Goal: Task Accomplishment & Management: Use online tool/utility

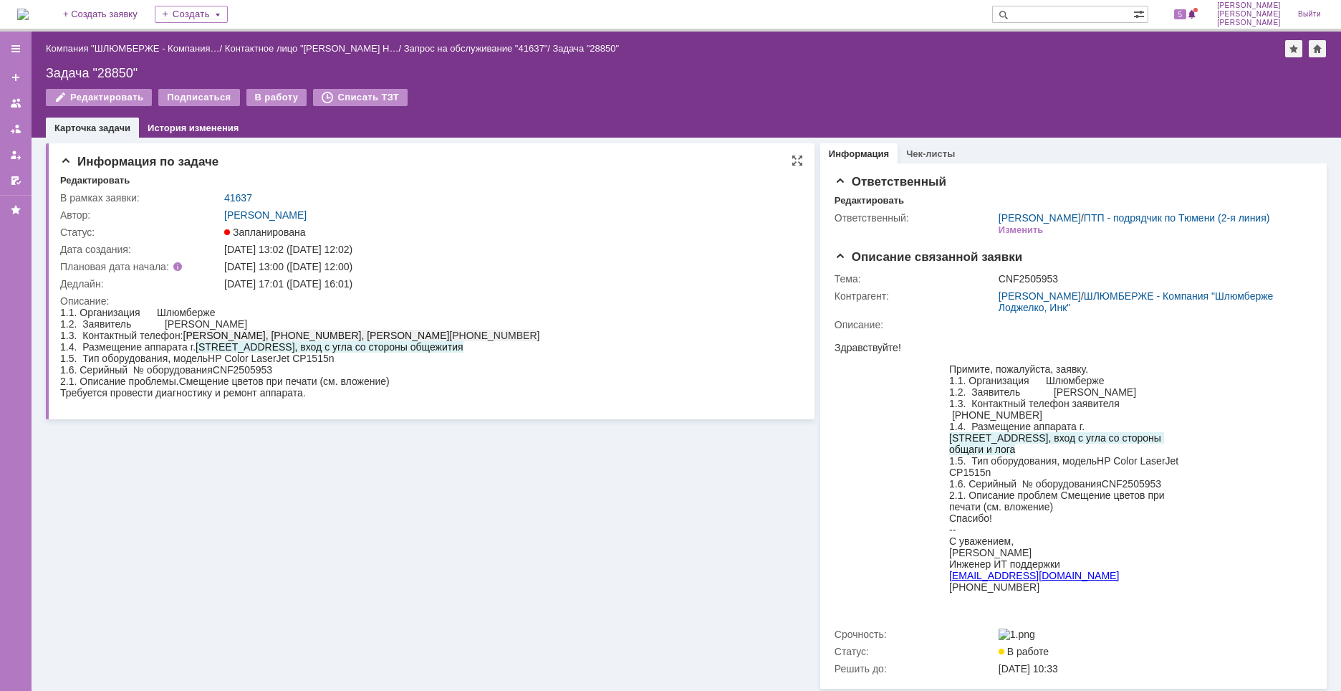
click at [523, 244] on div "[DATE] 13:02 ([DATE] 12:02)" at bounding box center [508, 249] width 568 height 11
click at [276, 106] on td "В работу" at bounding box center [277, 98] width 62 height 19
click at [276, 103] on div "В работу" at bounding box center [276, 97] width 61 height 17
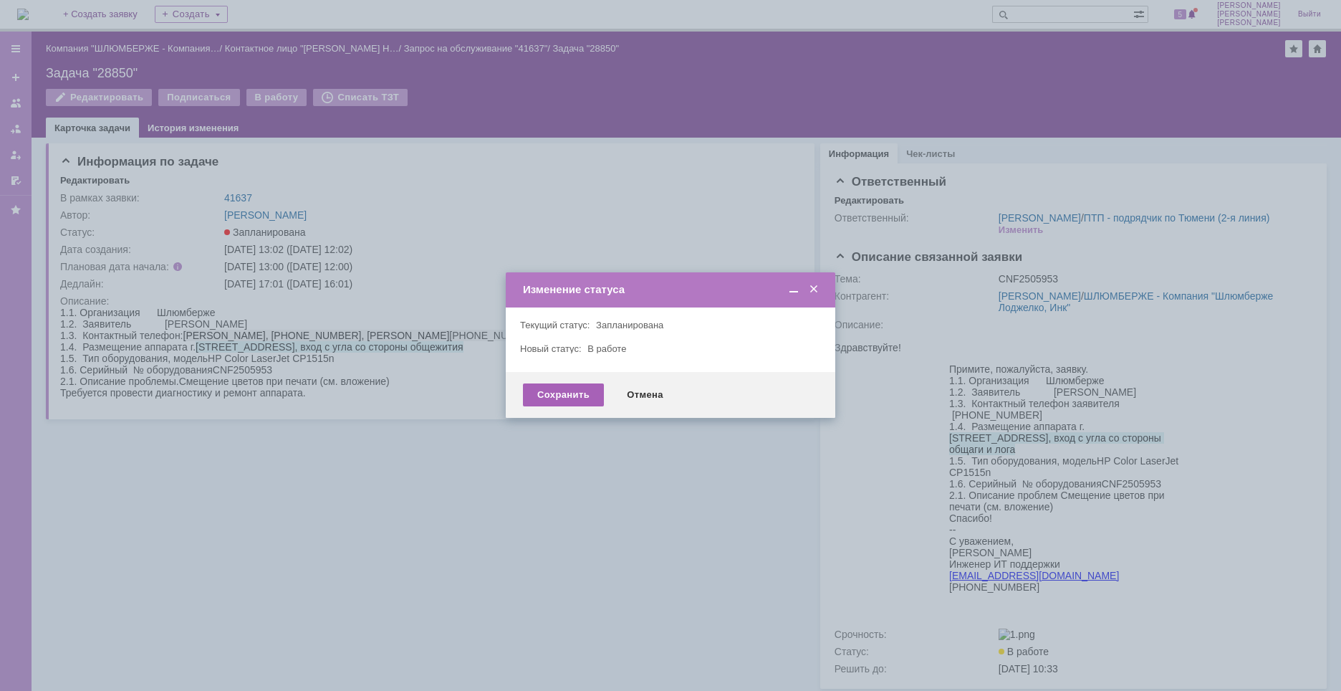
click at [574, 395] on div "Сохранить" at bounding box center [563, 394] width 81 height 23
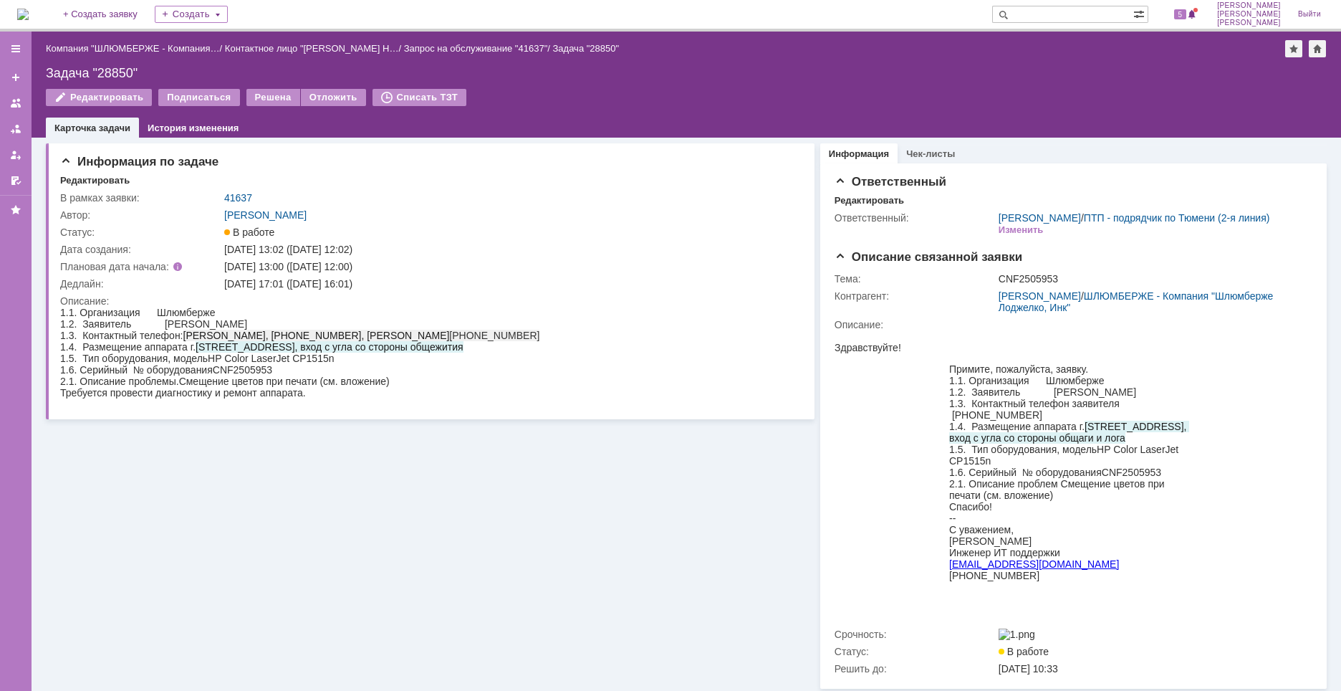
click at [251, 373] on span "CNF2505953" at bounding box center [242, 369] width 59 height 11
copy span "CNF2505953"
click at [253, 375] on span "CNF2505953" at bounding box center [242, 369] width 59 height 11
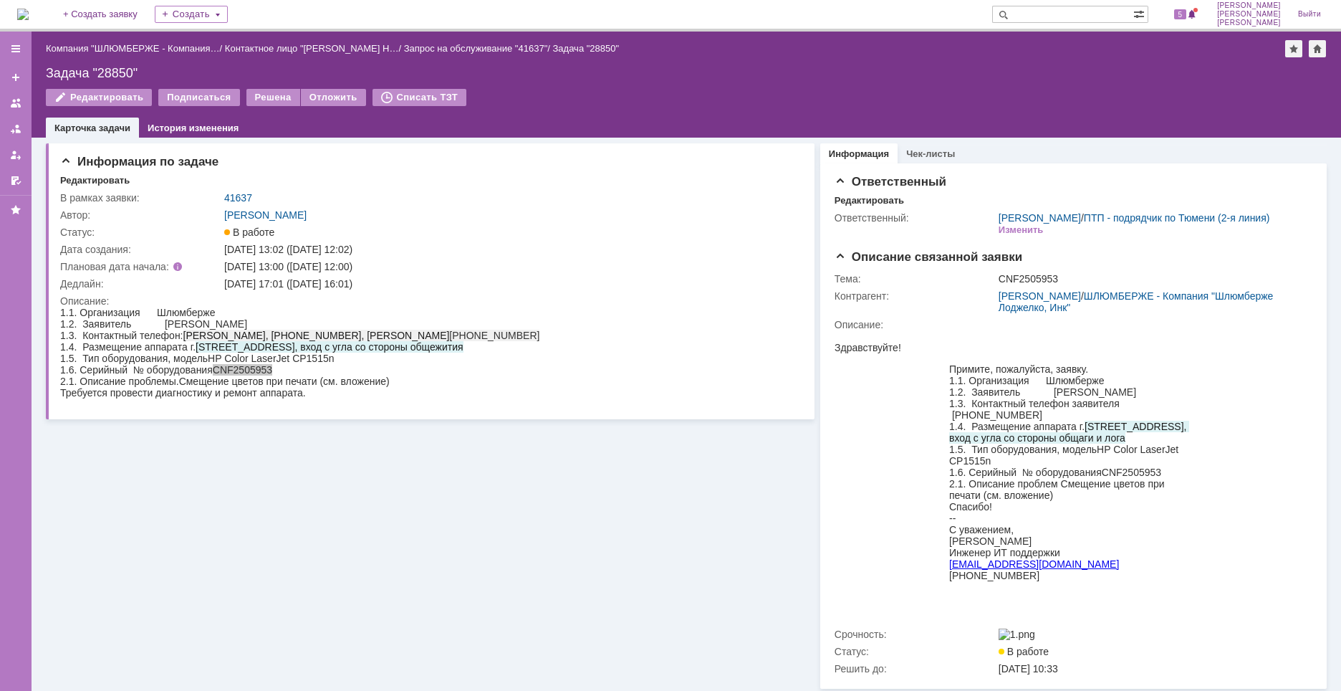
click at [111, 68] on div "Задача "28850"" at bounding box center [686, 73] width 1281 height 14
copy div "28850"
drag, startPoint x: 192, startPoint y: 386, endPoint x: 318, endPoint y: 387, distance: 126.1
click at [318, 387] on div "2.1. Описание проблемы. Смещение цветов при печати (см. вложение)" at bounding box center [299, 380] width 479 height 11
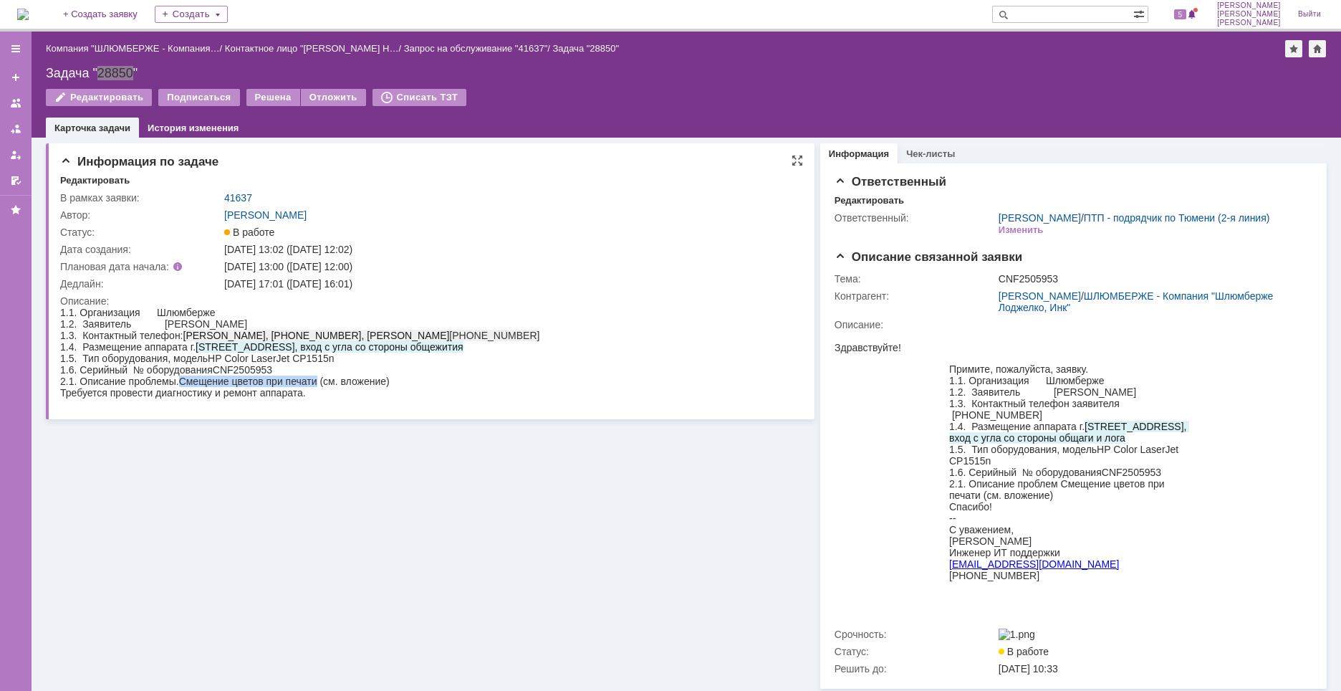
copy span "Смещение цветов при печати"
drag, startPoint x: 308, startPoint y: 283, endPoint x: 384, endPoint y: 282, distance: 76.0
click at [384, 282] on div "[DATE] 17:01 ([DATE] 16:01)" at bounding box center [508, 283] width 568 height 11
copy div "09.09.2025 16:01"
click at [323, 398] on div "Требуется провести диагностику и ремонт аппарата." at bounding box center [299, 392] width 479 height 11
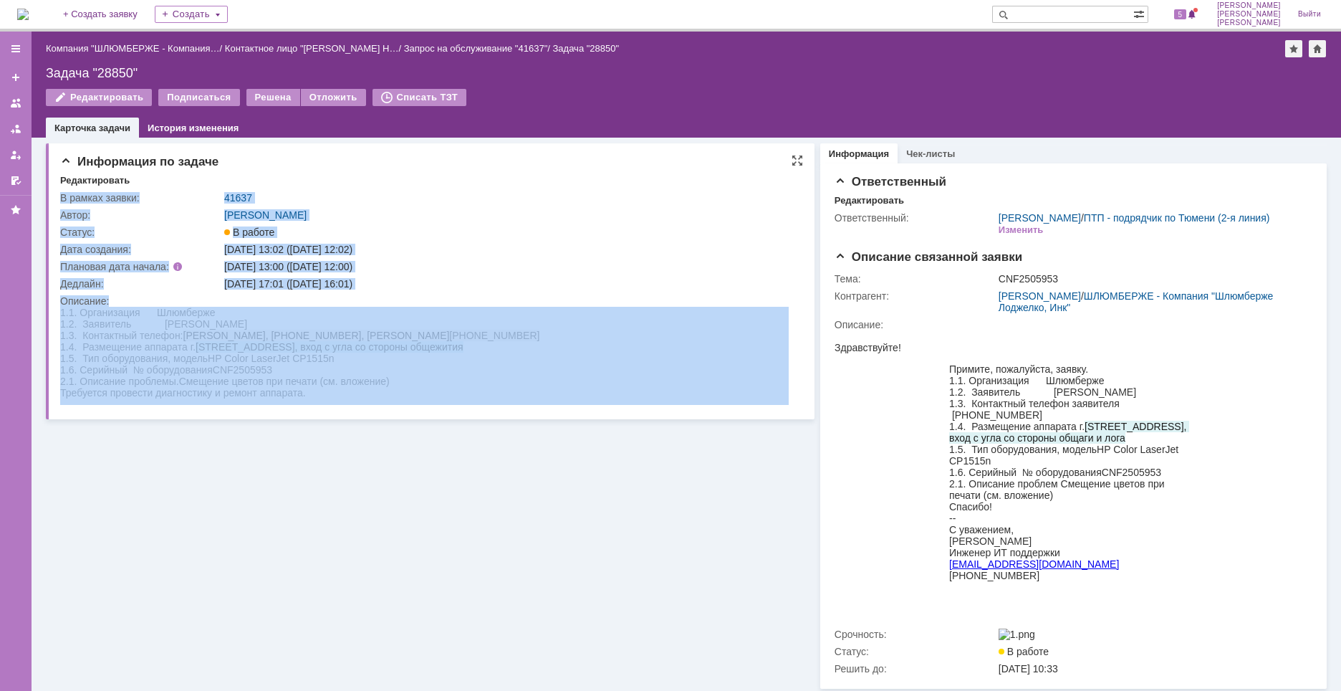
drag, startPoint x: 322, startPoint y: 403, endPoint x: 50, endPoint y: 398, distance: 271.6
click at [48, 400] on div "Информация по задаче Редактировать В рамках заявки: 41637 Автор: Новоженова Нат…" at bounding box center [430, 281] width 769 height 276
click at [59, 398] on div "Информация по задаче Редактировать В рамках заявки: 41637 Автор: Новоженова Нат…" at bounding box center [430, 281] width 769 height 276
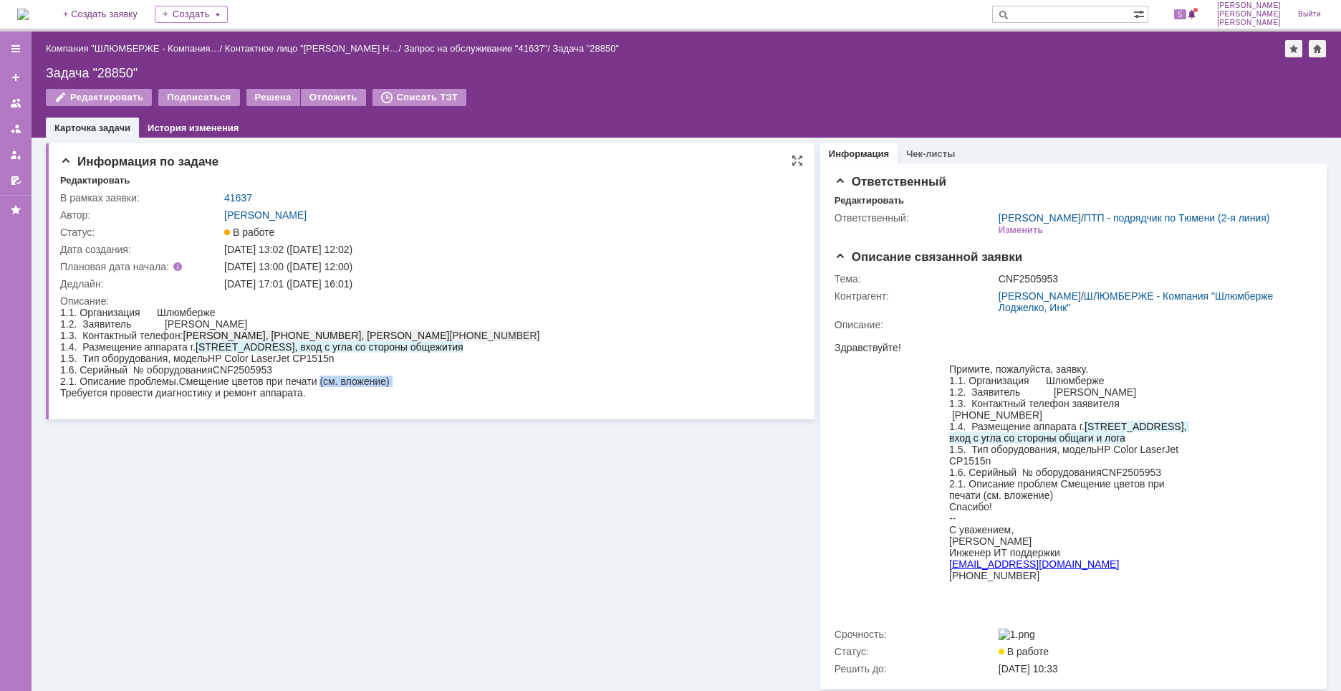
drag, startPoint x: 62, startPoint y: 397, endPoint x: 323, endPoint y: 386, distance: 261.7
click at [323, 386] on body "1.1. Организация Шлюмберже 1.2. Заявитель Александров Никита 1.3. Контактный те…" at bounding box center [299, 353] width 479 height 92
click at [327, 398] on div "Требуется провести диагностику и ремонт аппарата." at bounding box center [299, 392] width 479 height 11
drag, startPoint x: 322, startPoint y: 384, endPoint x: 338, endPoint y: 397, distance: 20.9
click at [338, 397] on body "1.1. Организация Шлюмберже 1.2. Заявитель Александров Никита 1.3. Контактный те…" at bounding box center [299, 353] width 479 height 92
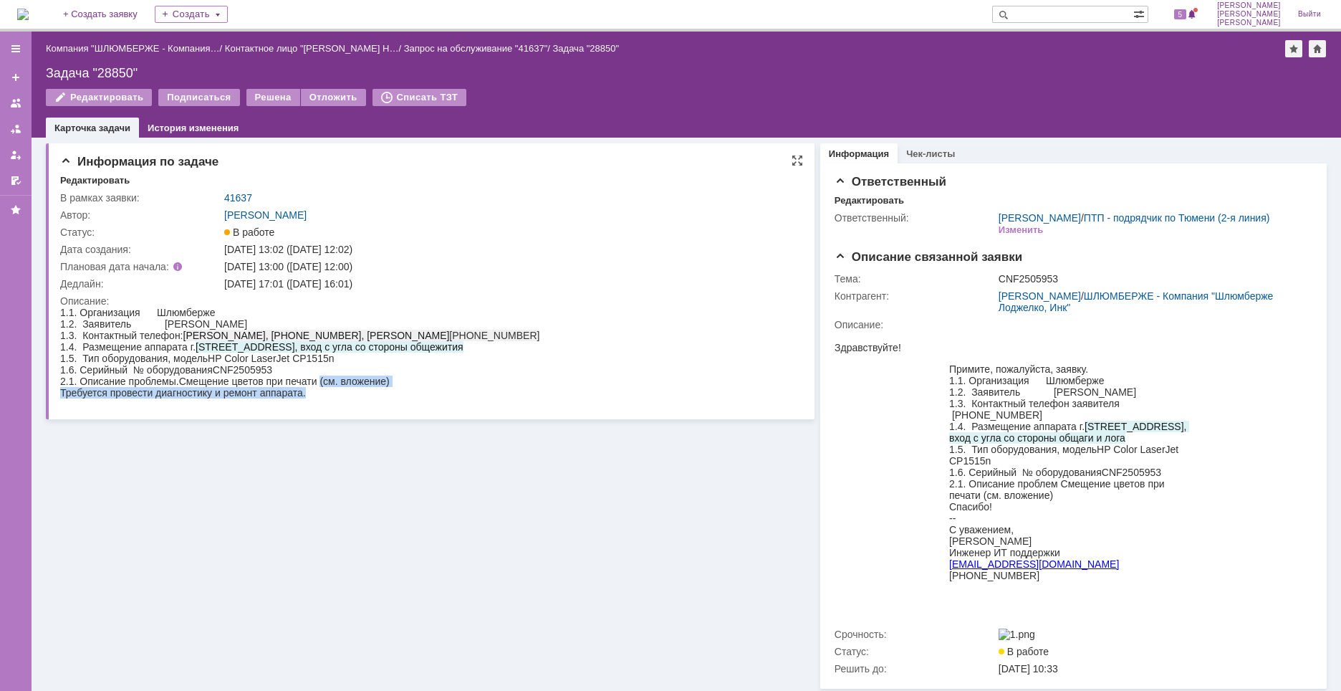
copy body "(см. вложение) Требуется провести диагностику и ремонт аппарата."
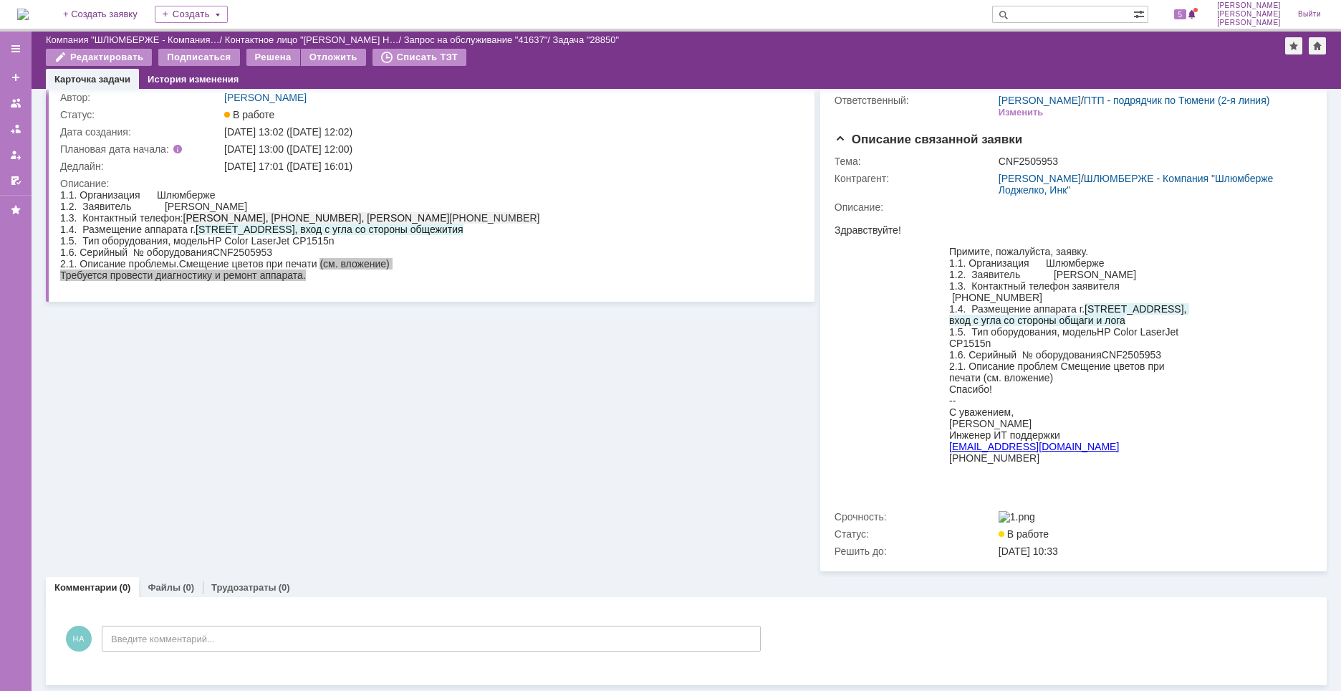
scroll to position [86, 0]
click at [312, 277] on div "Требуется провести диагностику и ремонт аппарата." at bounding box center [299, 274] width 479 height 11
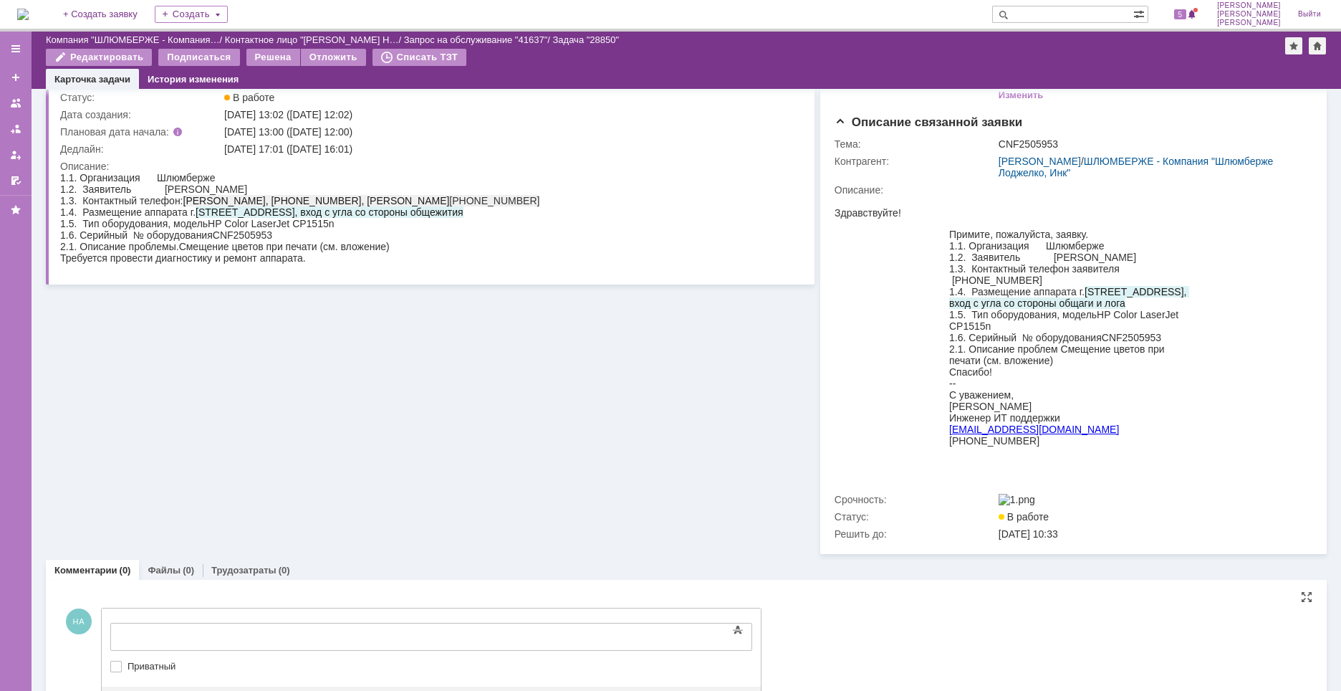
scroll to position [0, 0]
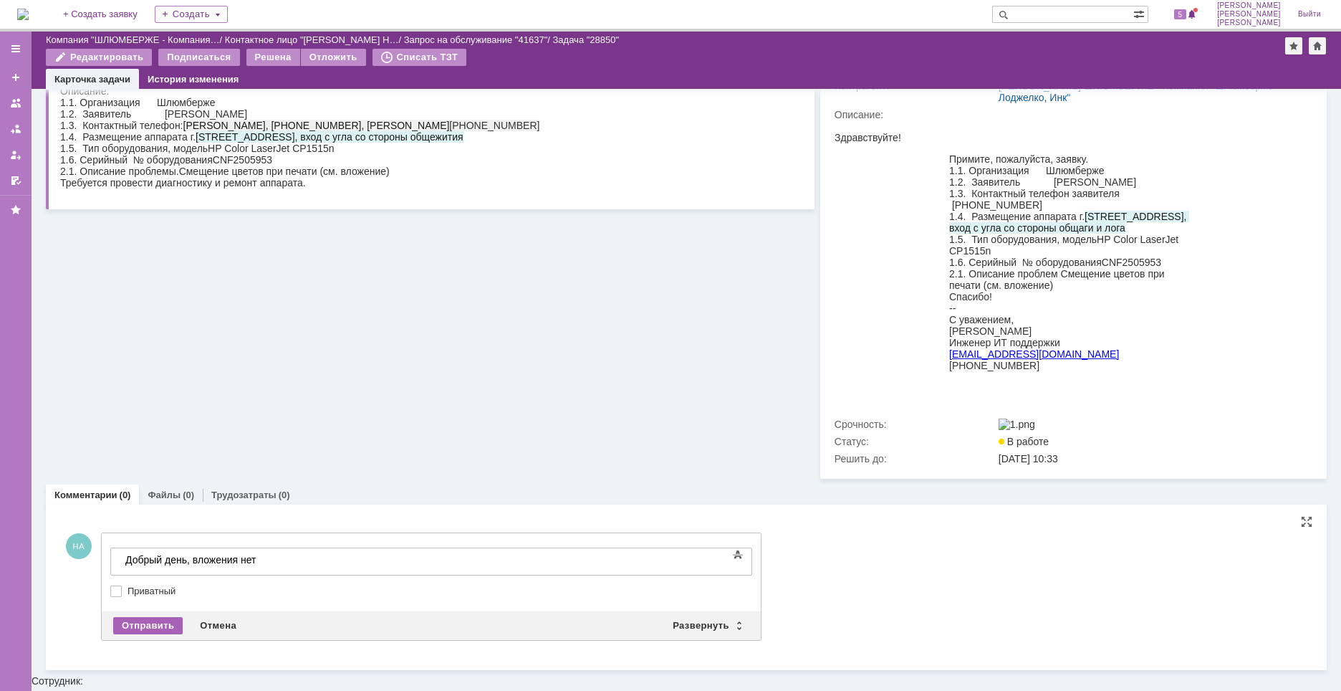
click at [154, 634] on div "Отправить" at bounding box center [147, 625] width 69 height 17
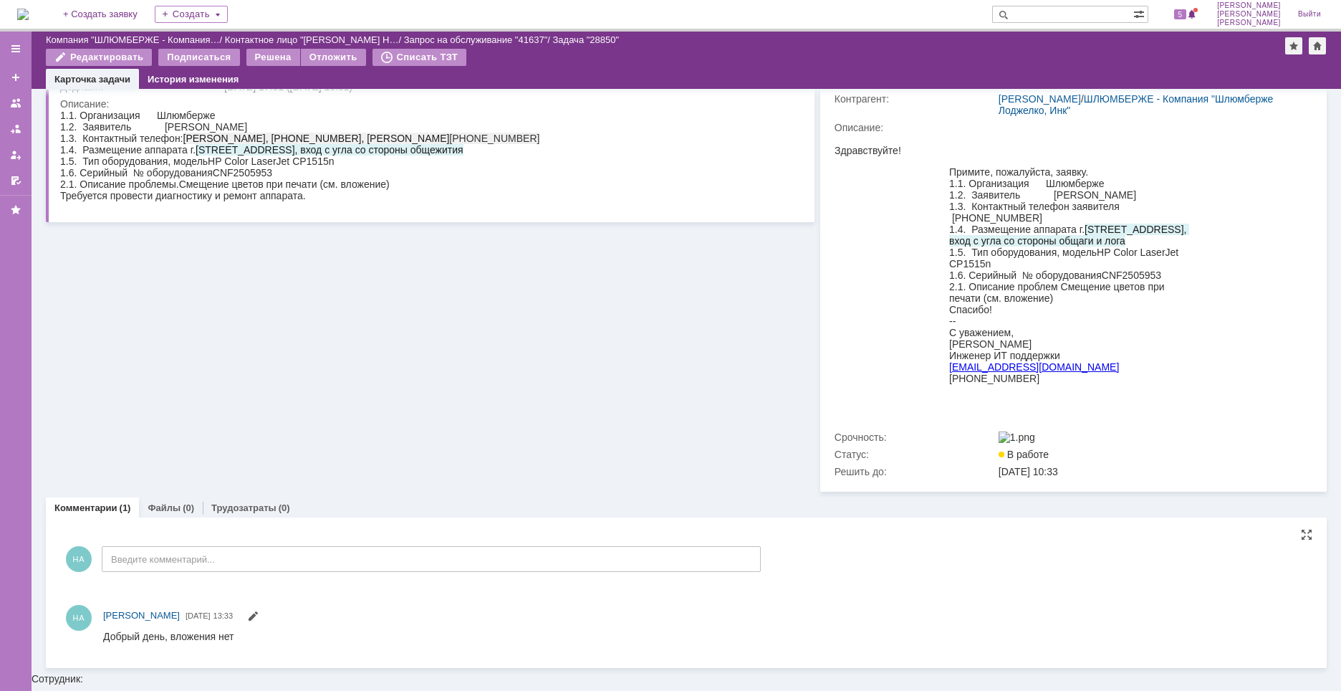
click at [736, 395] on div "Информация по задаче Редактировать В рамках заявки: 41637 Автор: Новоженова Нат…" at bounding box center [430, 216] width 769 height 551
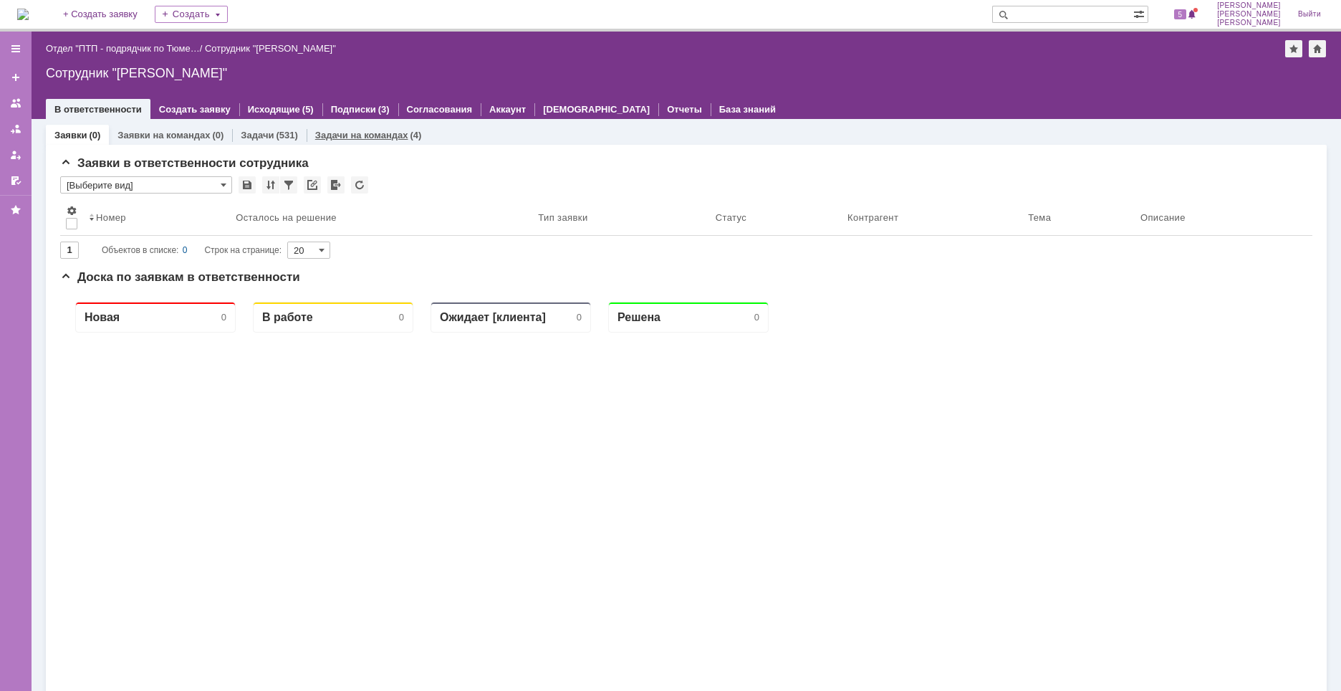
click at [395, 130] on link "Задачи на командах" at bounding box center [361, 135] width 93 height 11
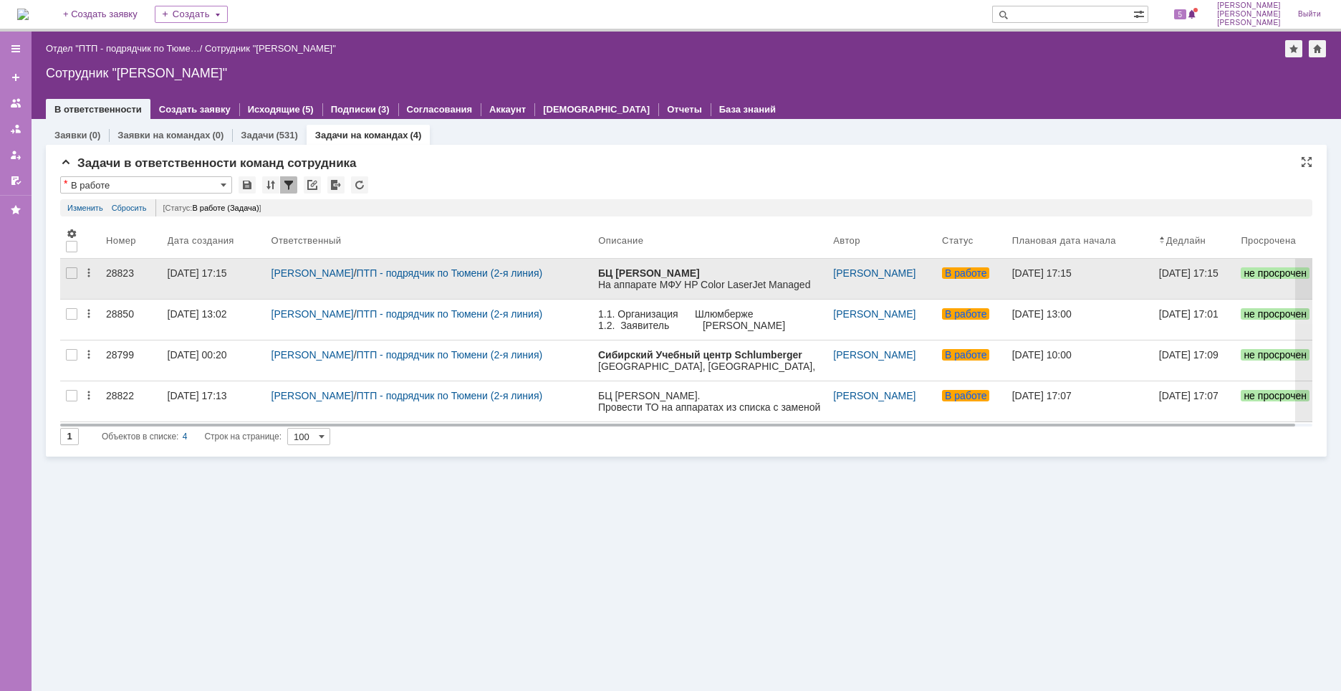
click at [136, 269] on div "28823" at bounding box center [131, 272] width 50 height 11
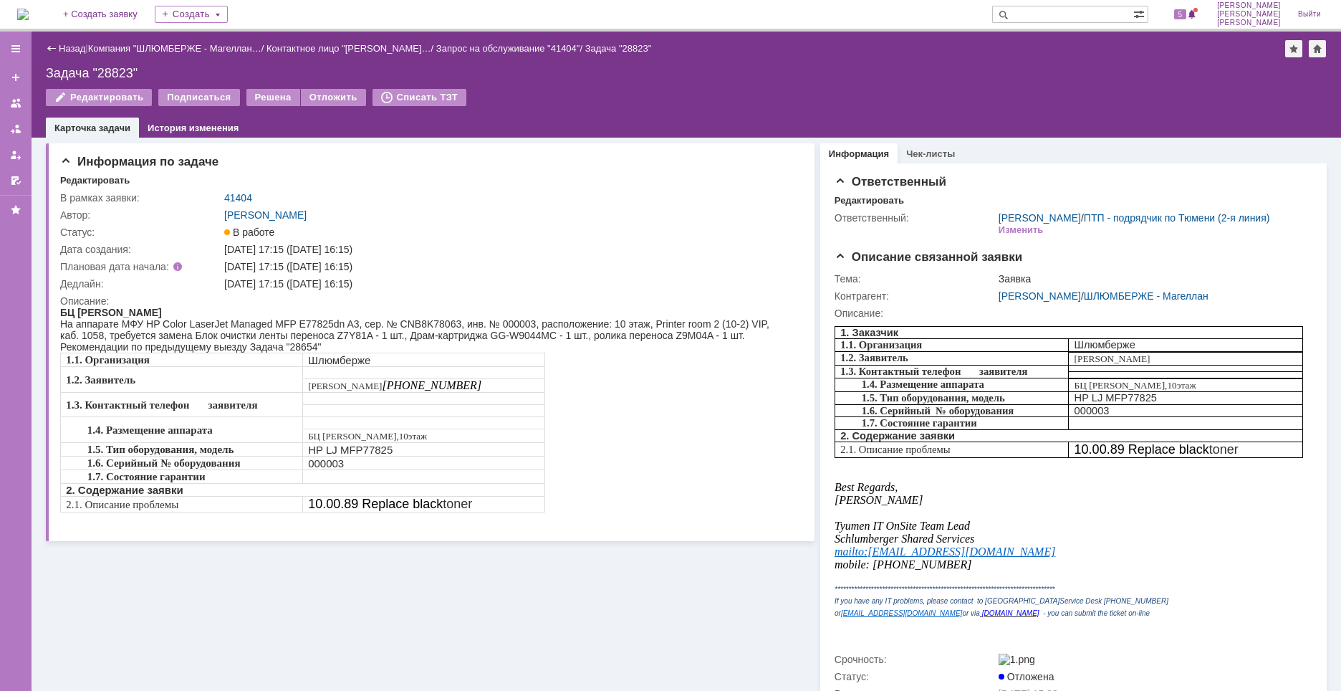
click at [110, 69] on div "Задача "28823"" at bounding box center [686, 73] width 1281 height 14
copy div "28823"
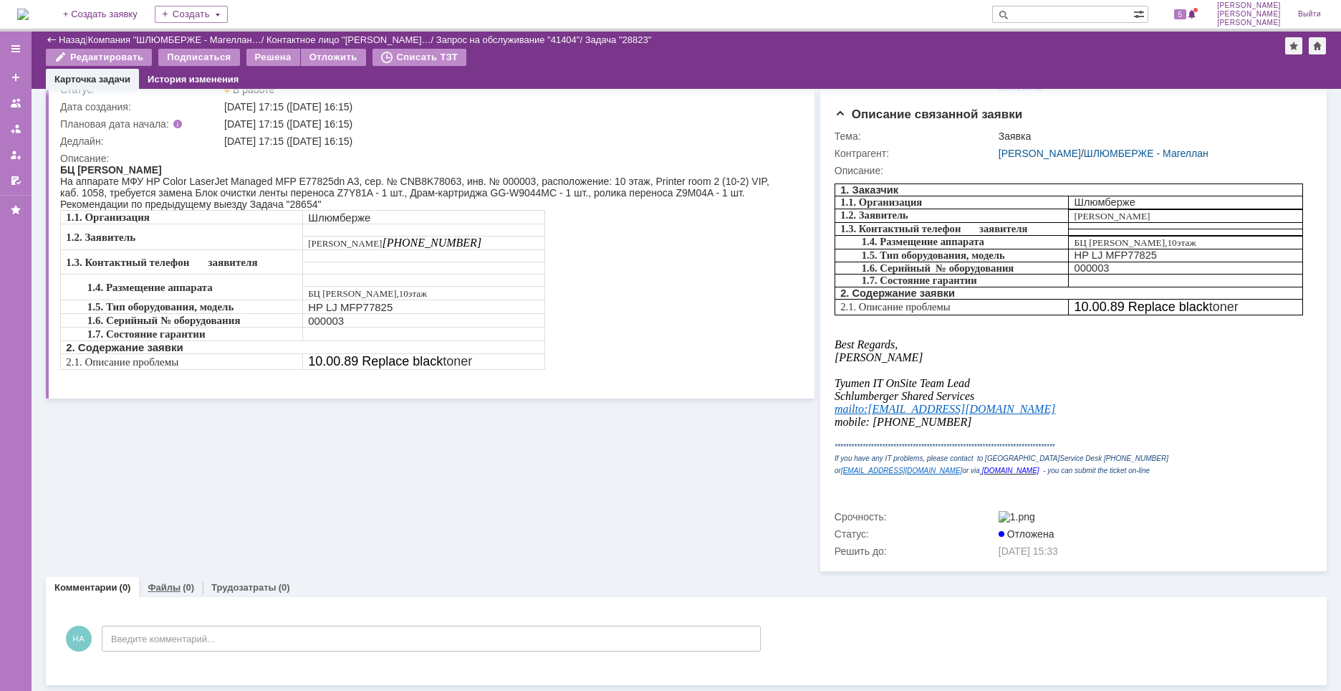
click at [157, 591] on link "Файлы" at bounding box center [164, 587] width 33 height 11
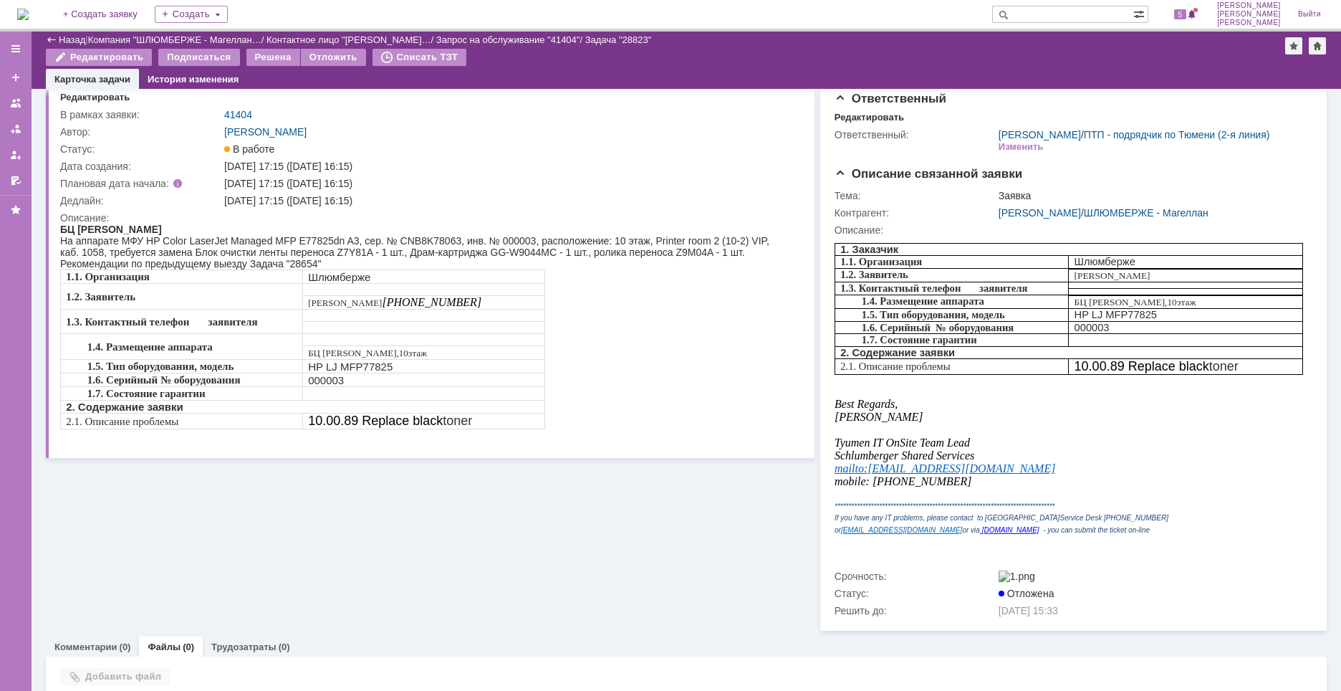
scroll to position [111, 0]
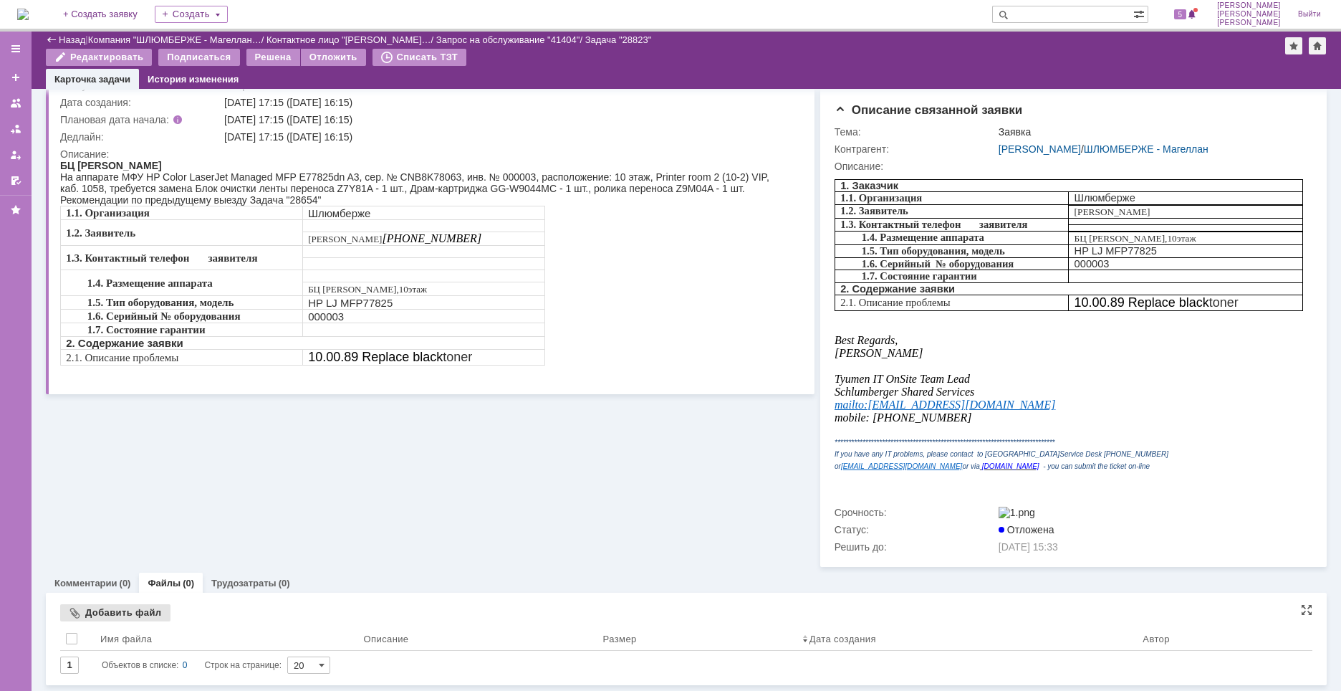
click at [130, 616] on div "Добавить файл" at bounding box center [115, 612] width 110 height 17
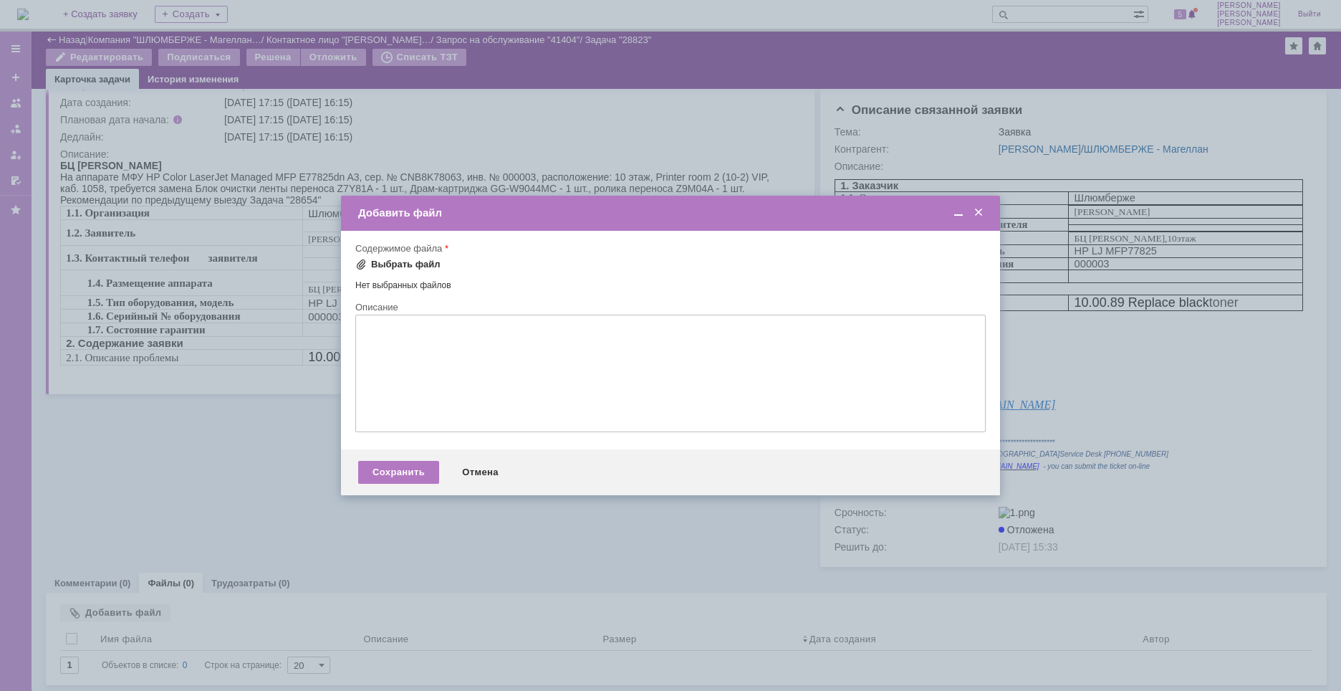
click at [417, 265] on div "Выбрать файл" at bounding box center [405, 264] width 69 height 11
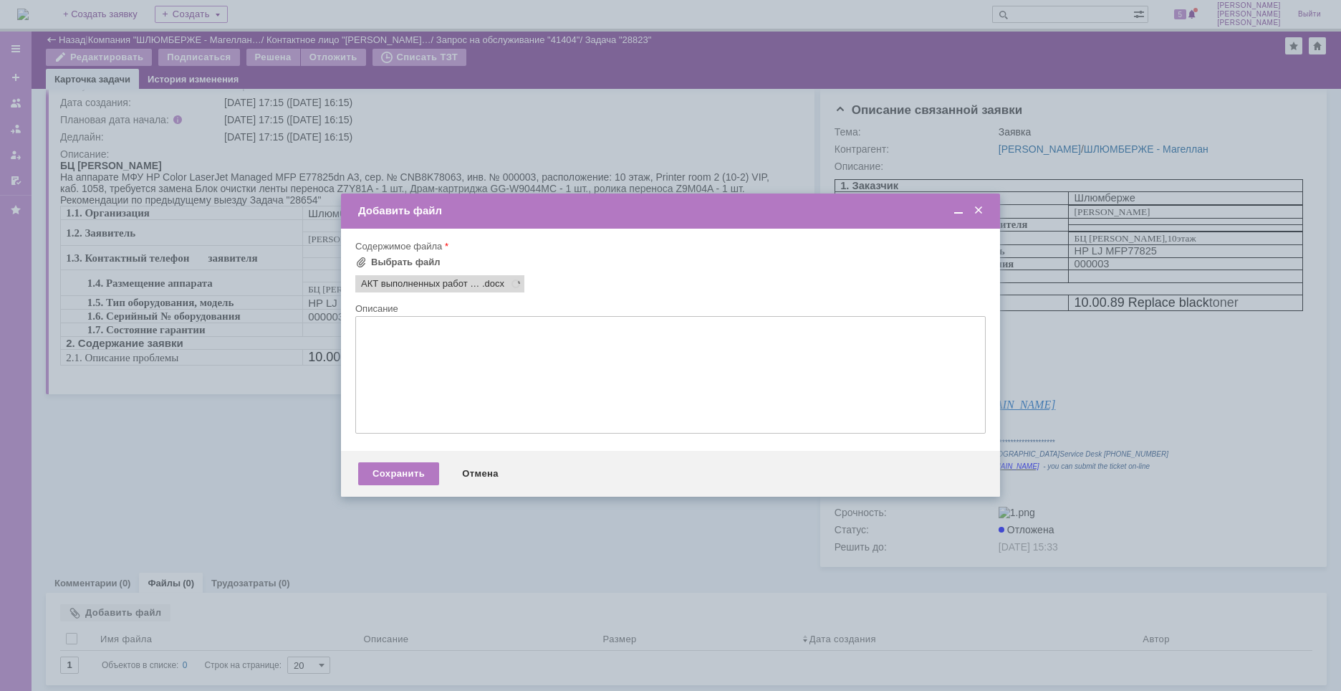
scroll to position [0, 0]
click at [389, 476] on div "Сохранить" at bounding box center [398, 473] width 81 height 23
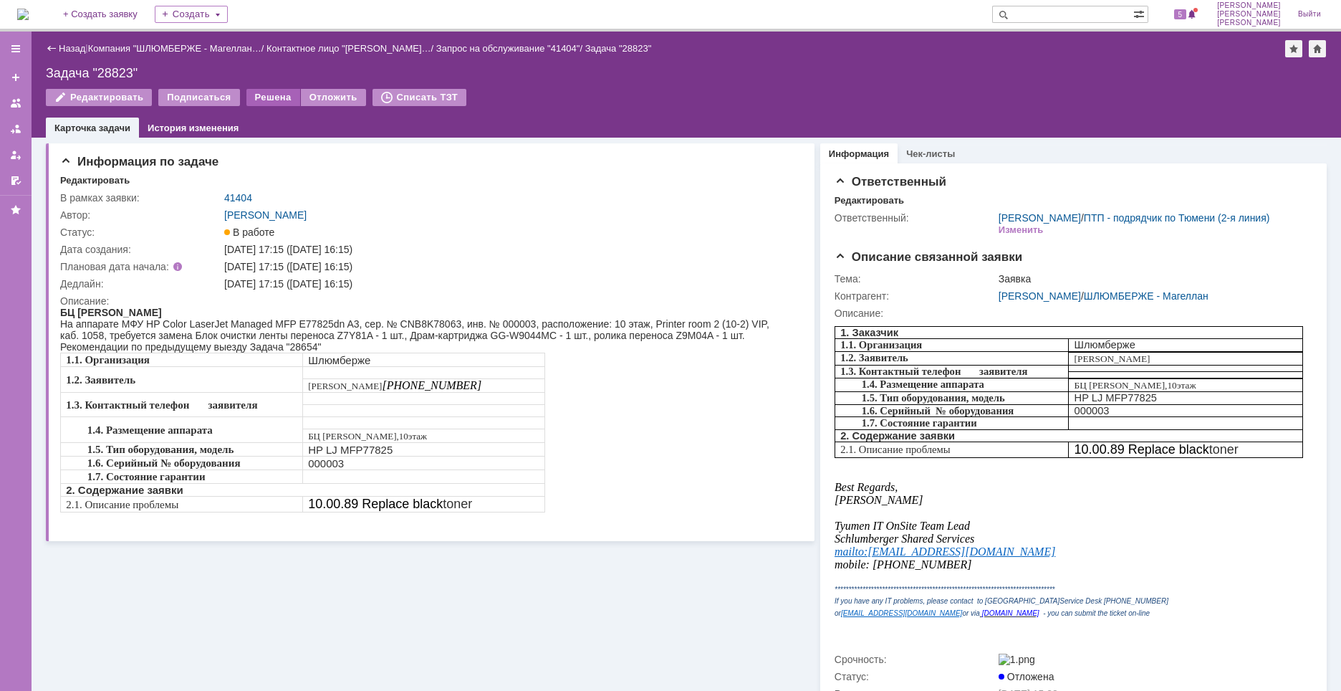
click at [269, 100] on div "Решена" at bounding box center [273, 97] width 54 height 17
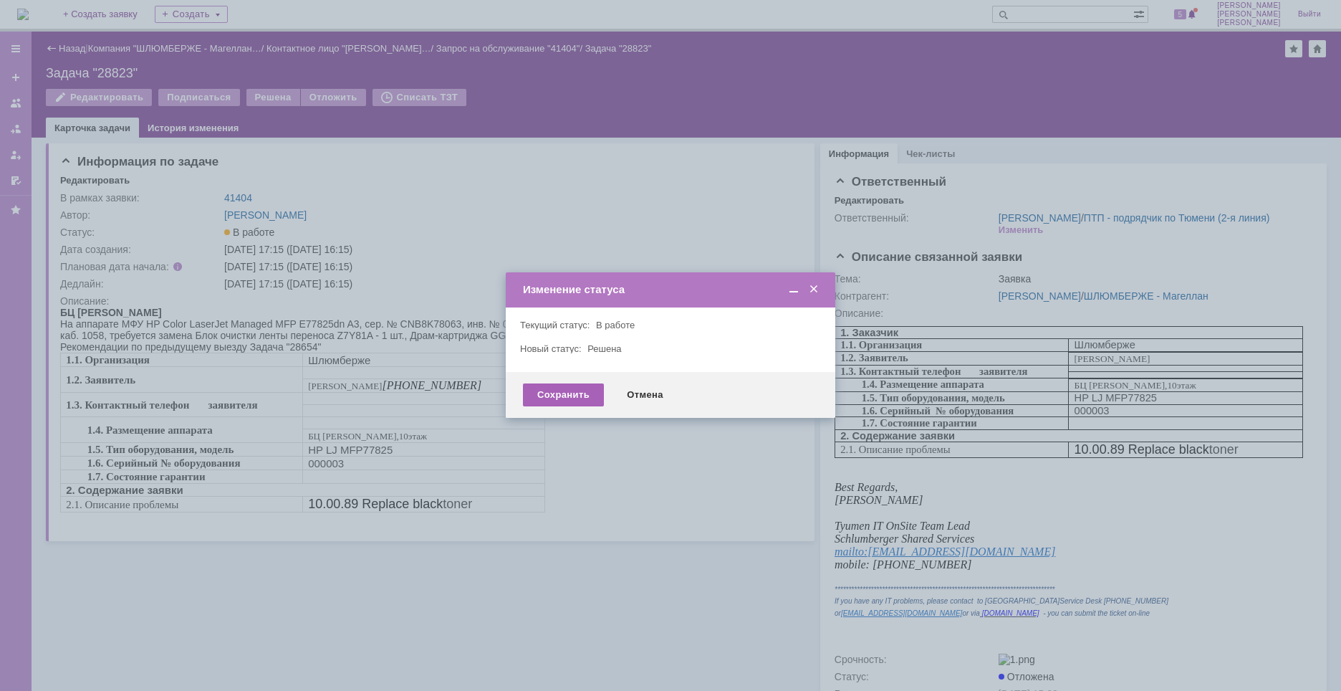
click at [557, 389] on div "Сохранить" at bounding box center [563, 394] width 81 height 23
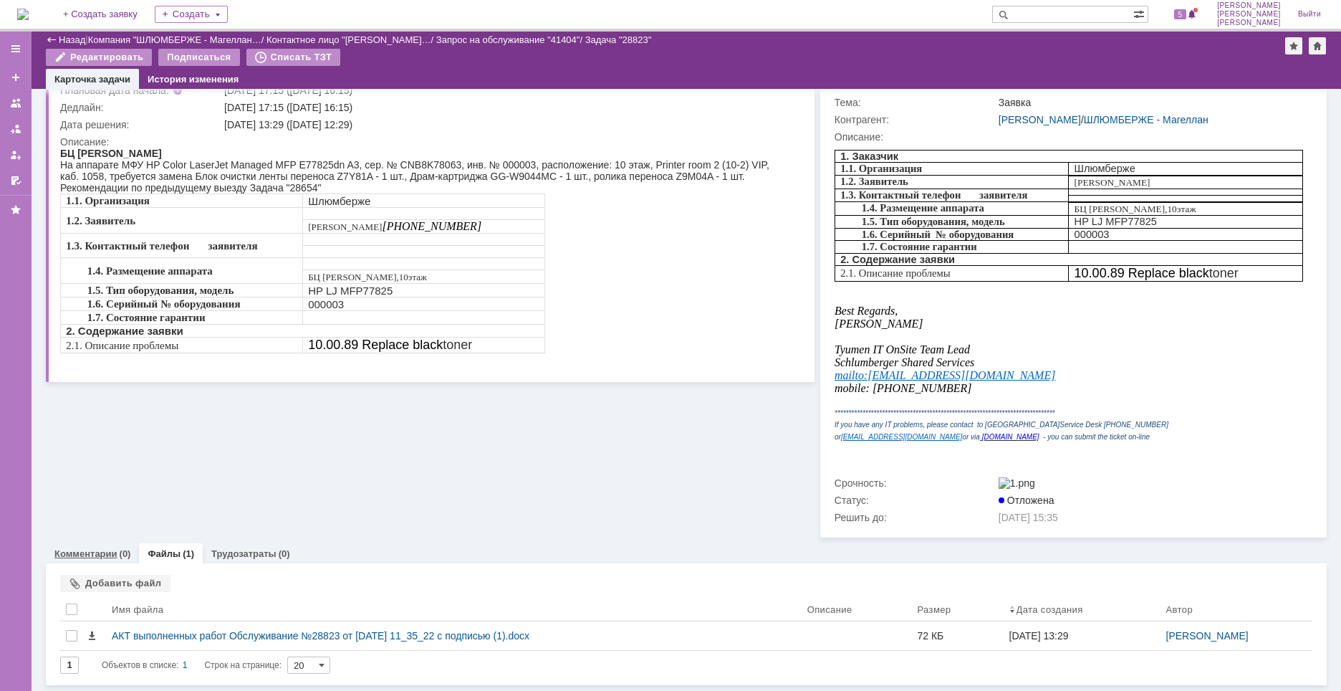
click at [112, 555] on link "Комментарии" at bounding box center [85, 553] width 63 height 11
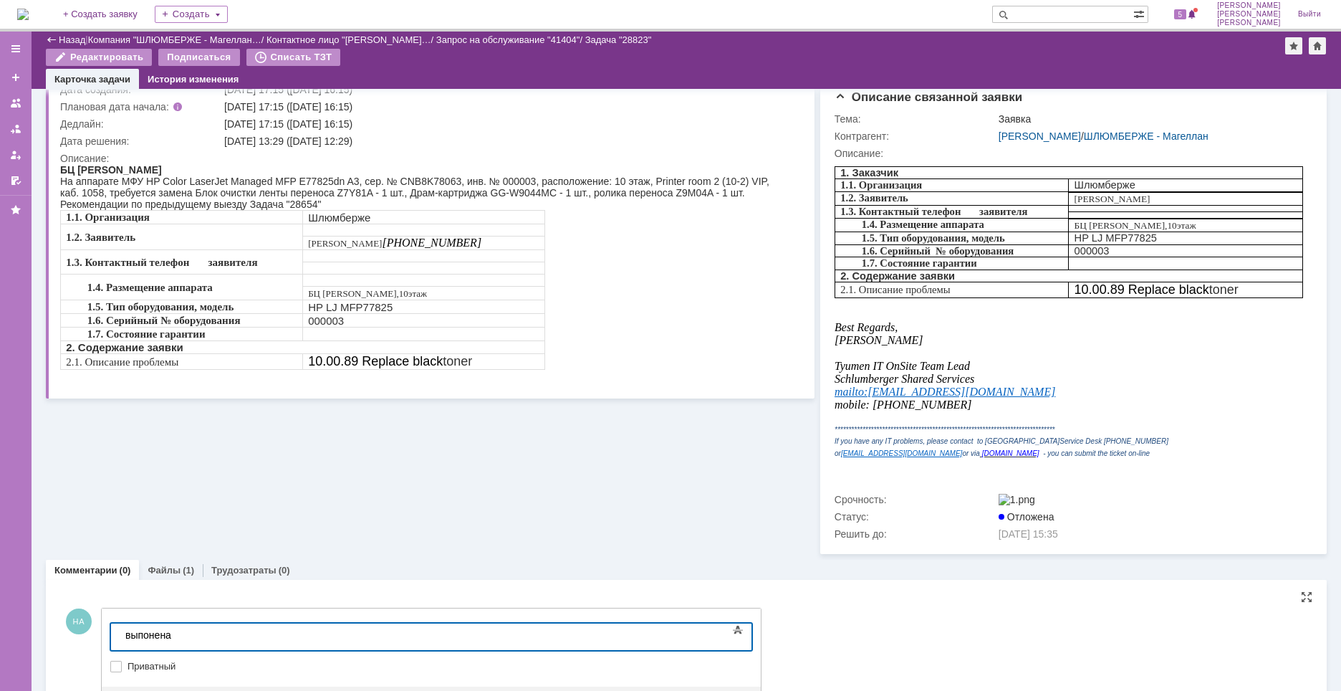
scroll to position [186, 0]
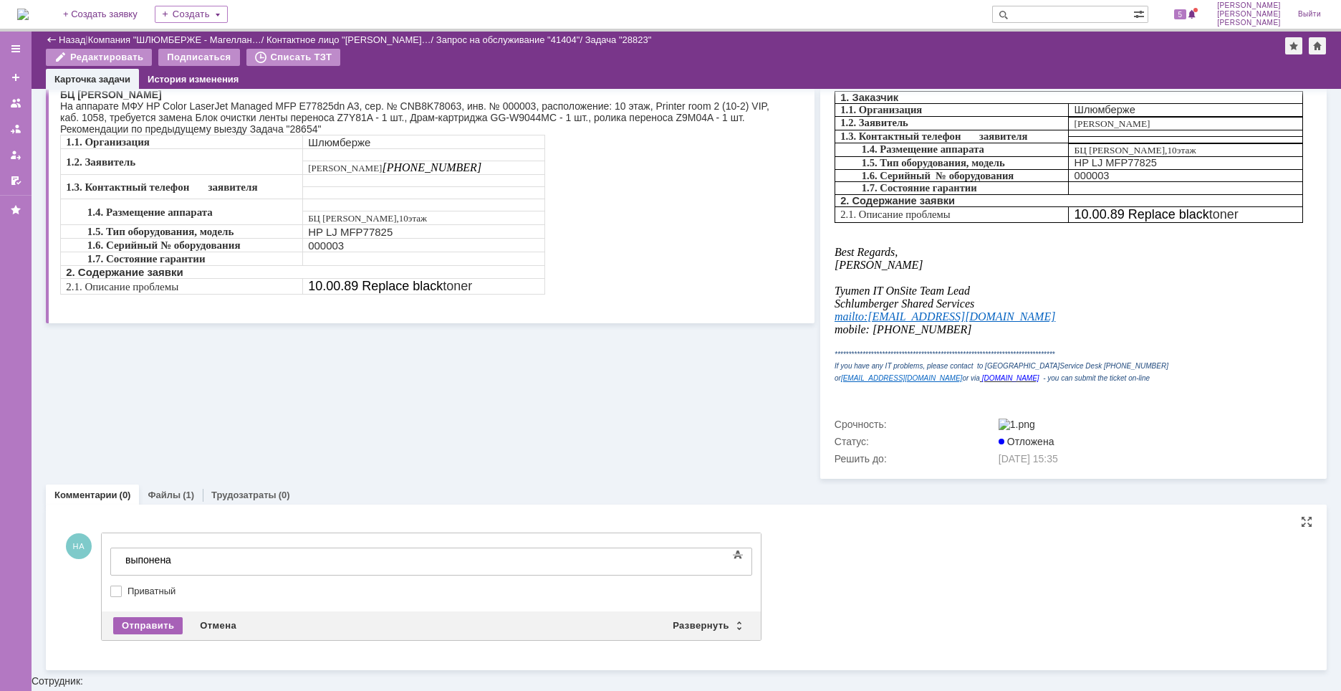
click at [162, 634] on div "Отправить" at bounding box center [147, 625] width 69 height 17
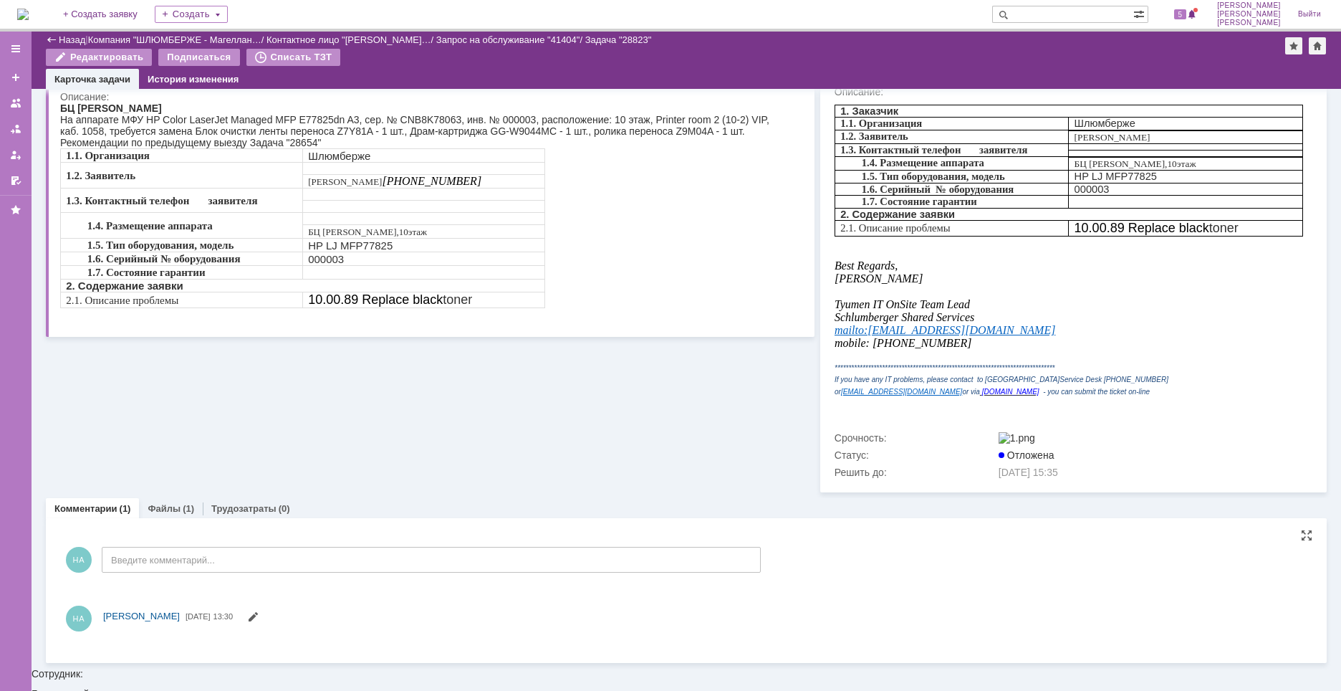
scroll to position [0, 0]
drag, startPoint x: 494, startPoint y: 509, endPoint x: 488, endPoint y: 517, distance: 9.6
click at [491, 513] on div "Комментарии (1) Файлы (1) Трудозатраты (0) Комментарии Добавить комментарий НА …" at bounding box center [686, 579] width 1281 height 176
click at [259, 623] on span at bounding box center [252, 617] width 11 height 11
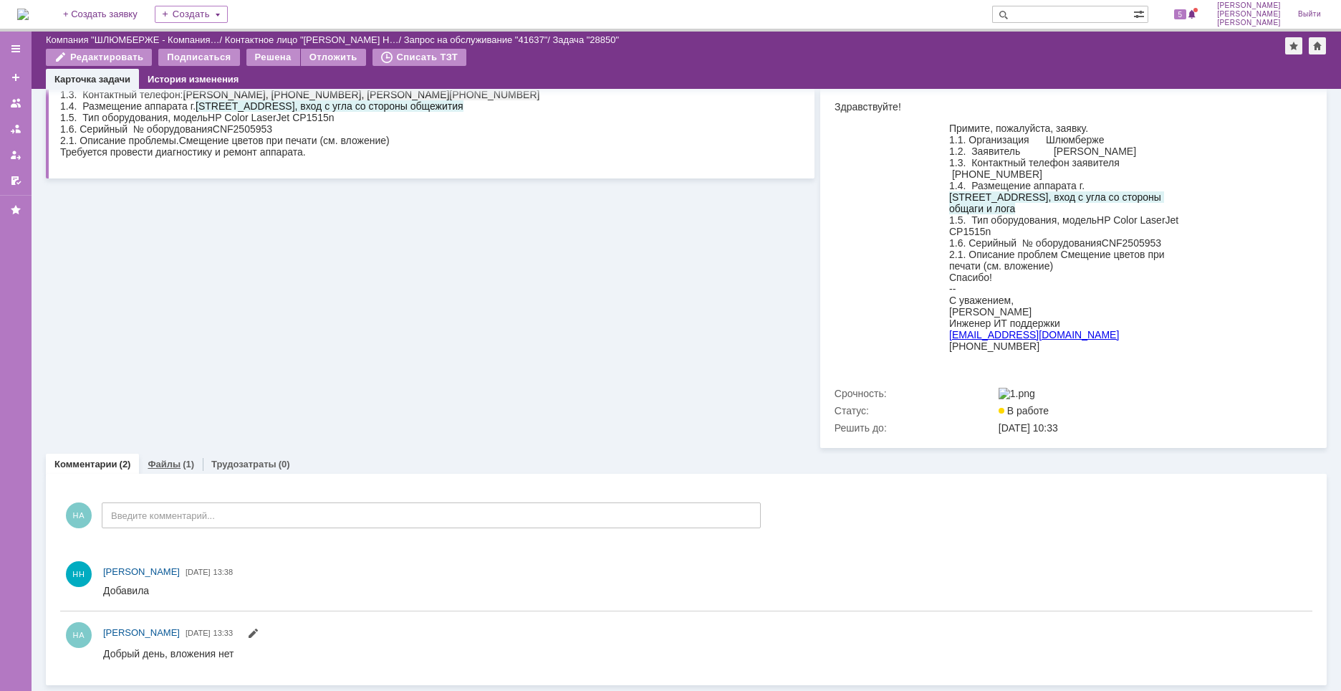
click at [171, 459] on link "Файлы" at bounding box center [164, 464] width 33 height 11
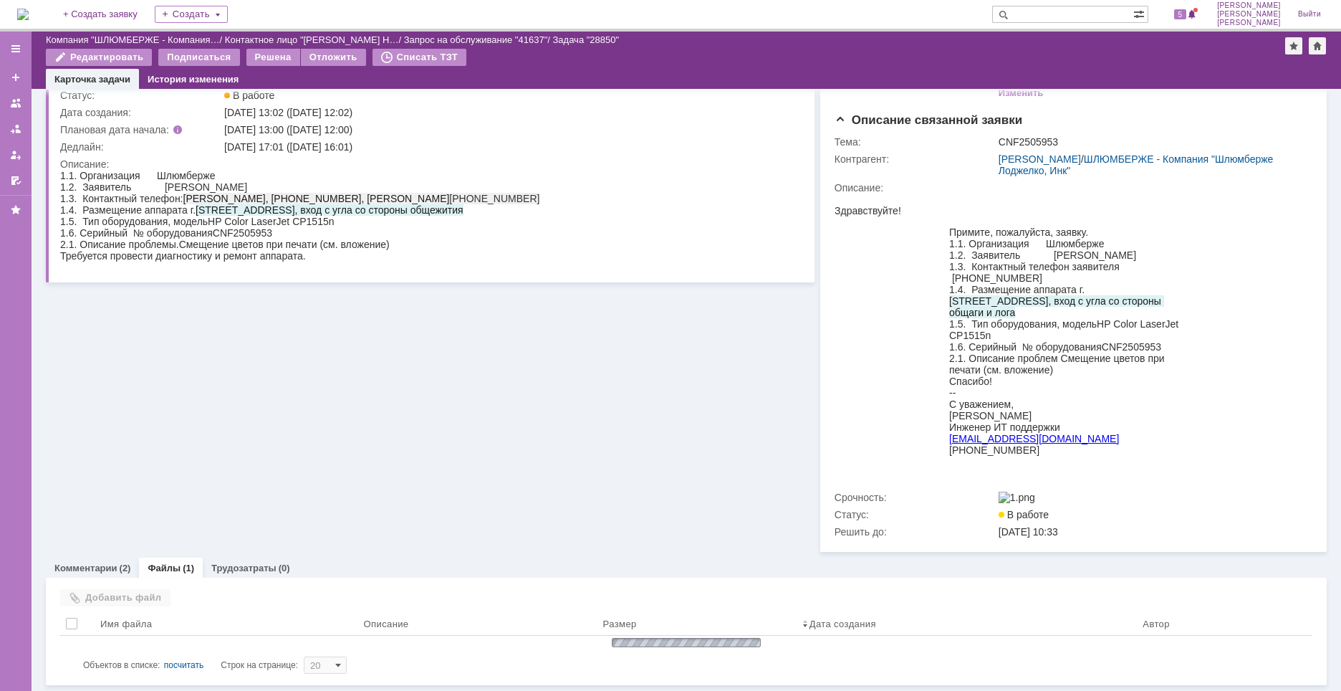
scroll to position [120, 0]
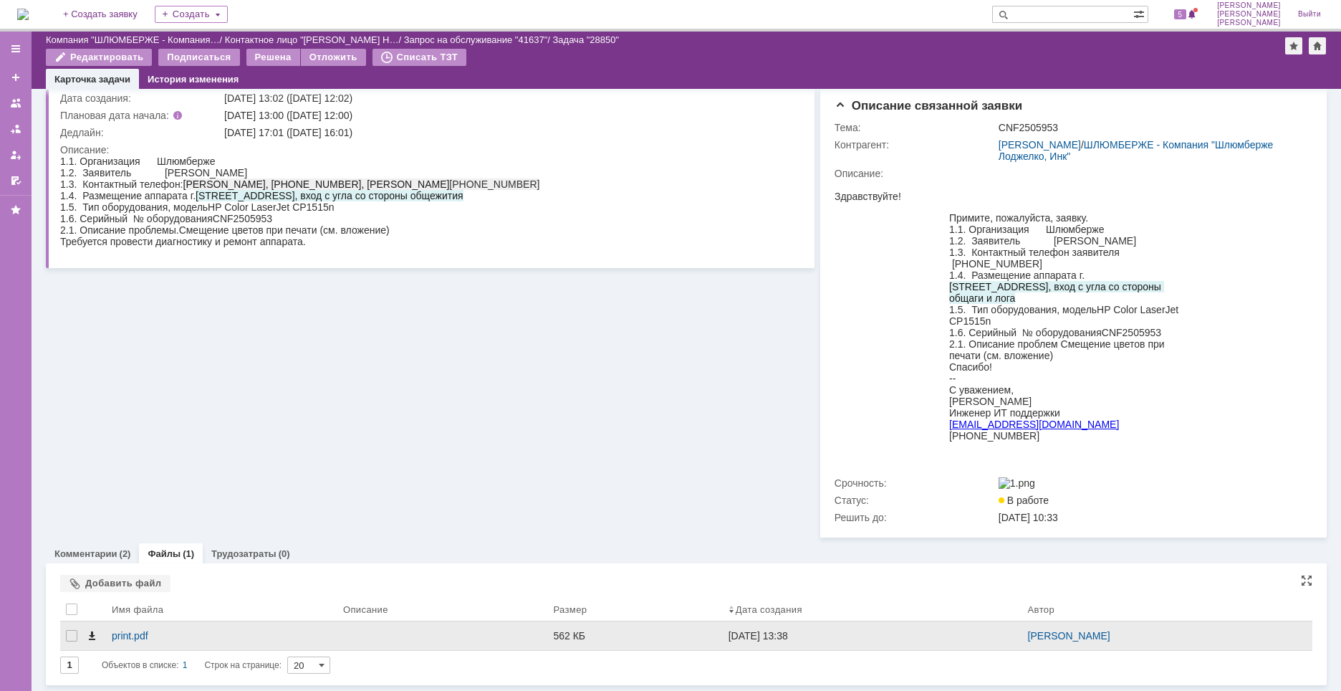
click at [92, 638] on span at bounding box center [91, 635] width 11 height 11
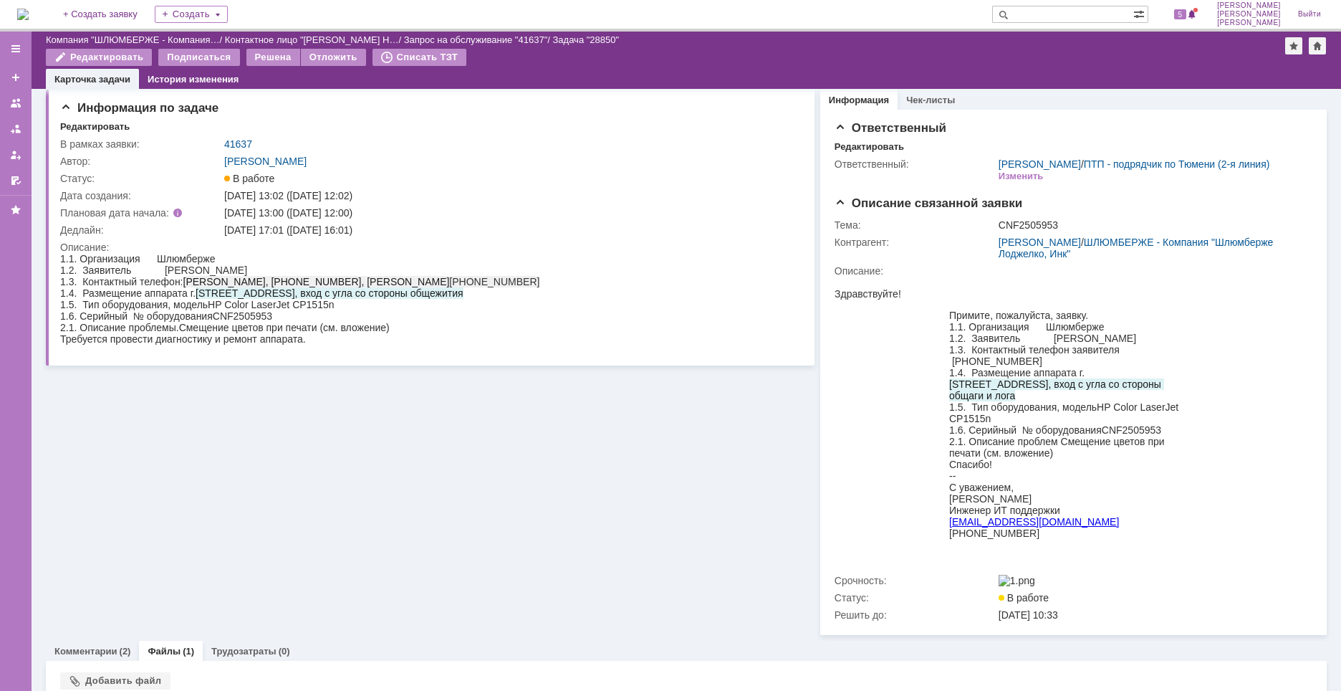
scroll to position [0, 0]
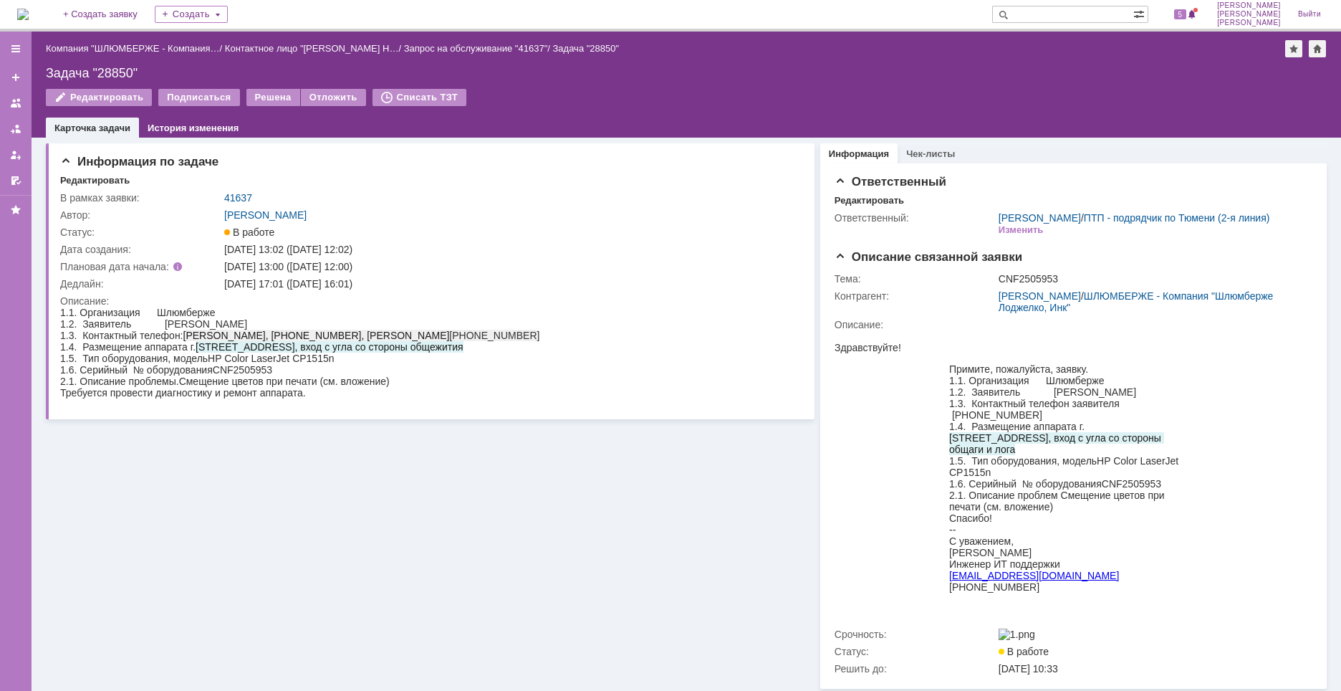
click at [125, 68] on div "Задача "28850"" at bounding box center [686, 73] width 1281 height 14
copy div "28850"
